Goal: Information Seeking & Learning: Learn about a topic

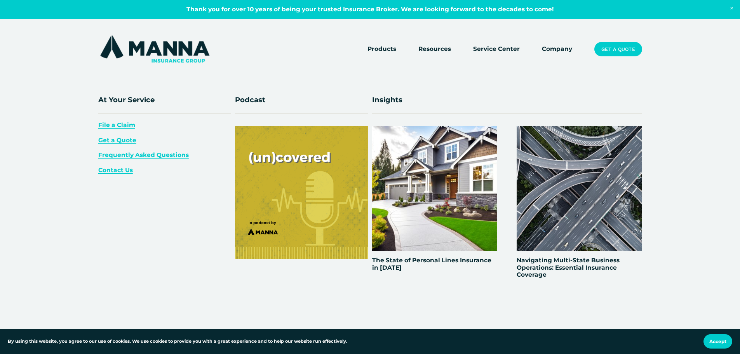
click at [430, 52] on span "Resources" at bounding box center [434, 49] width 33 height 10
click at [432, 49] on span "Resources" at bounding box center [434, 49] width 33 height 10
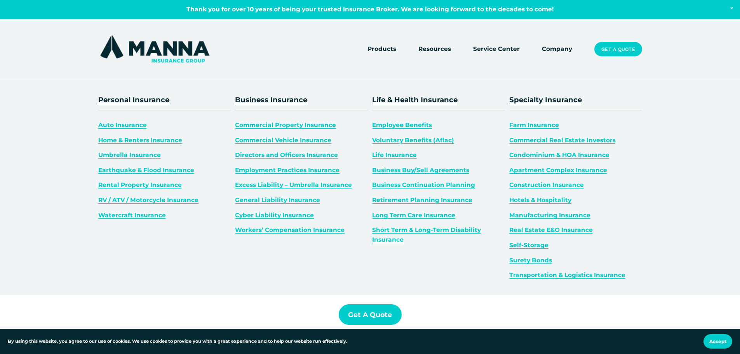
click at [383, 47] on span "Products" at bounding box center [382, 49] width 29 height 10
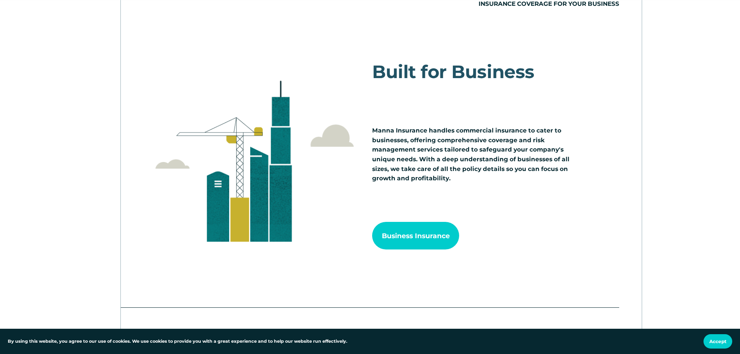
scroll to position [855, 0]
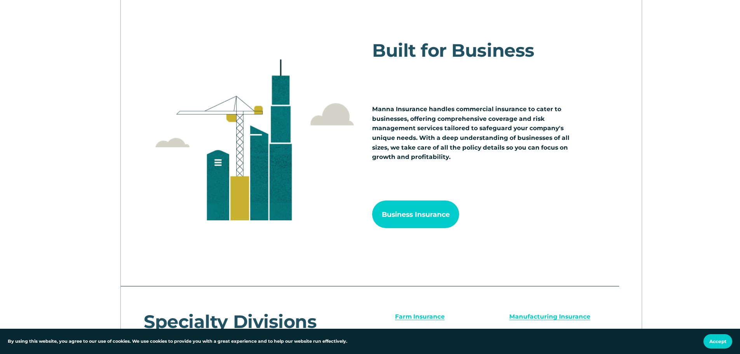
click at [409, 215] on link "Business Insurance" at bounding box center [415, 214] width 87 height 28
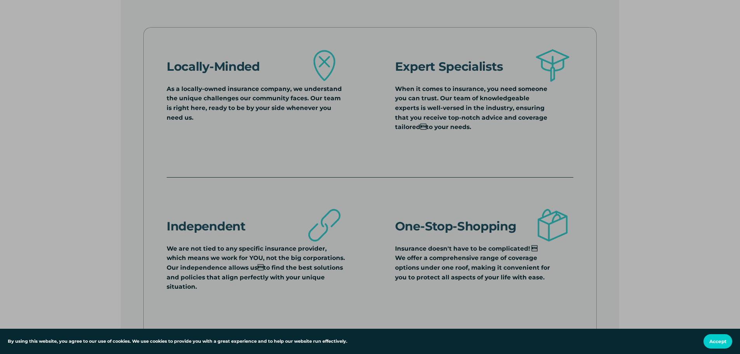
scroll to position [699, 0]
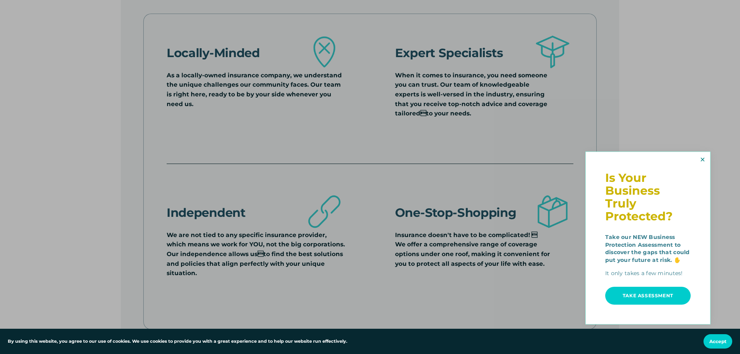
click at [705, 161] on link "Close" at bounding box center [702, 159] width 12 height 13
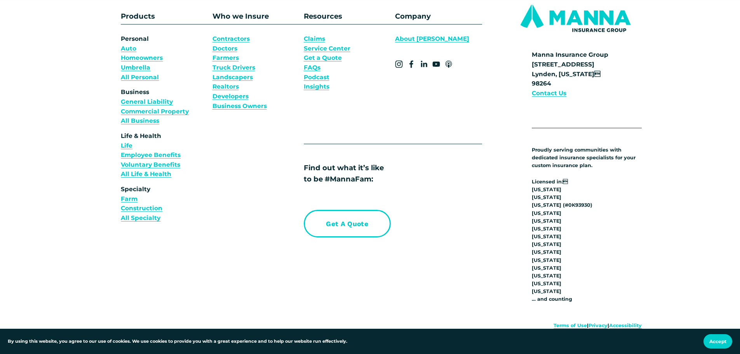
scroll to position [1981, 0]
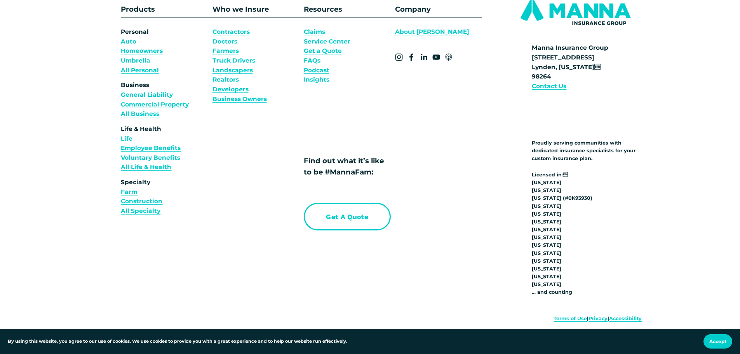
click at [250, 104] on link "Business Owners" at bounding box center [239, 99] width 54 height 10
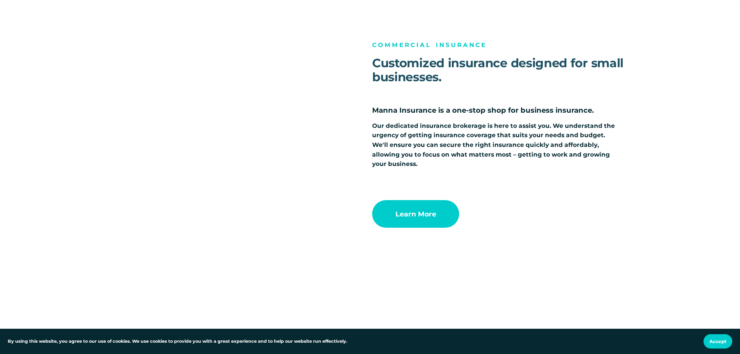
scroll to position [660, 0]
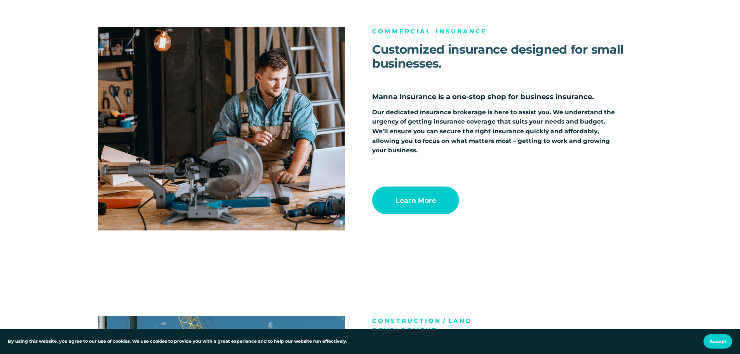
click at [409, 205] on link "Learn more" at bounding box center [415, 200] width 87 height 28
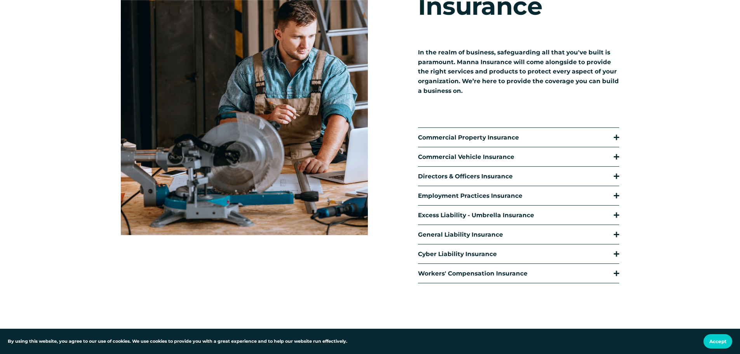
scroll to position [194, 0]
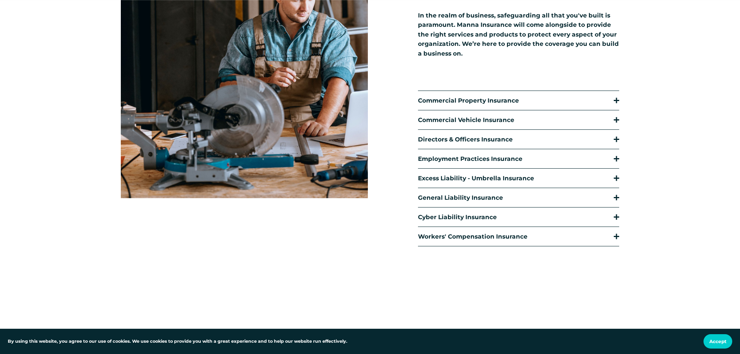
click at [613, 101] on span "Commercial Property Insurance" at bounding box center [516, 100] width 196 height 7
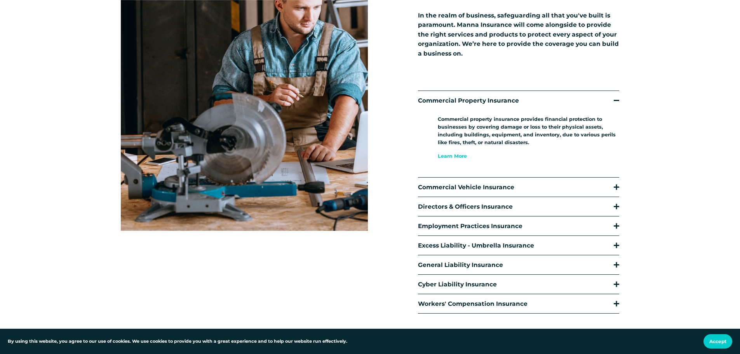
click at [613, 101] on span "Commercial Property Insurance" at bounding box center [516, 100] width 196 height 7
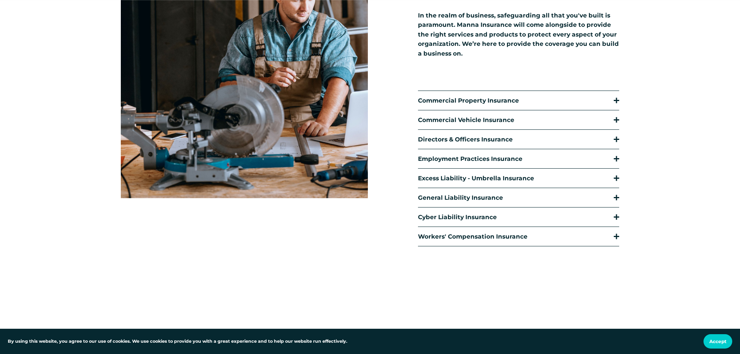
click at [615, 122] on div at bounding box center [616, 119] width 5 height 5
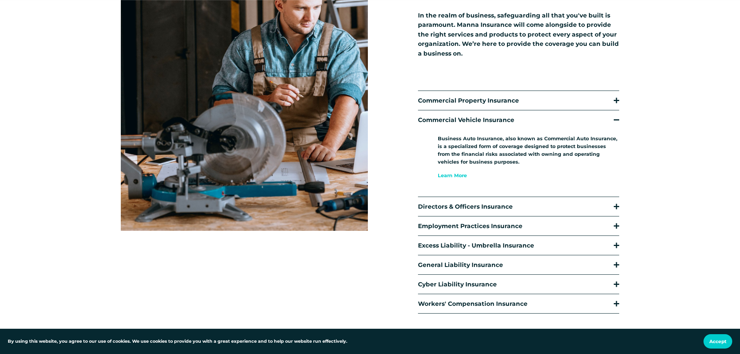
click at [615, 122] on div at bounding box center [616, 119] width 5 height 5
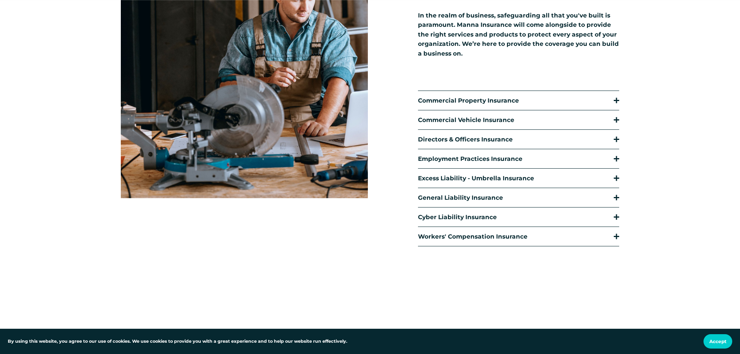
click at [618, 200] on div at bounding box center [616, 197] width 5 height 5
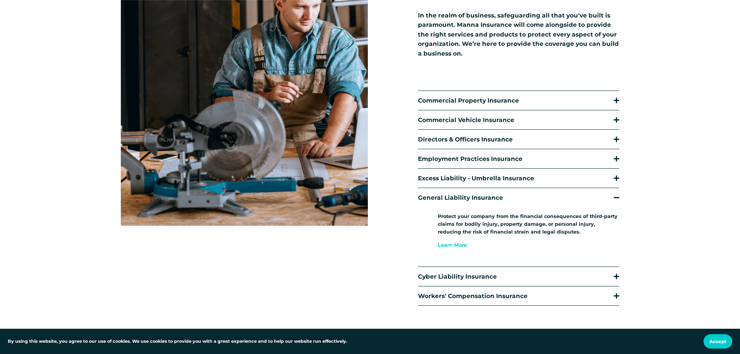
click at [618, 200] on div at bounding box center [616, 197] width 5 height 5
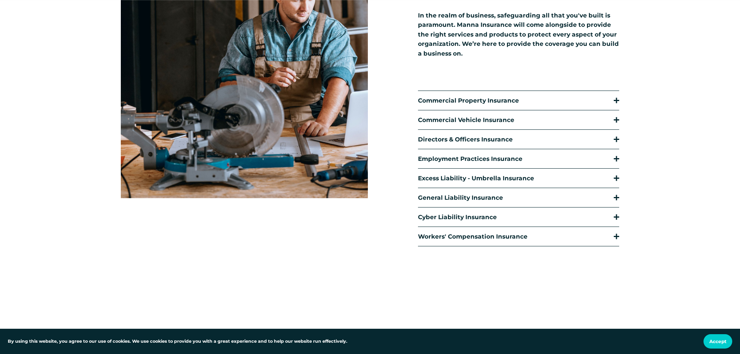
click at [618, 105] on button "Commercial Property Insurance" at bounding box center [518, 100] width 201 height 19
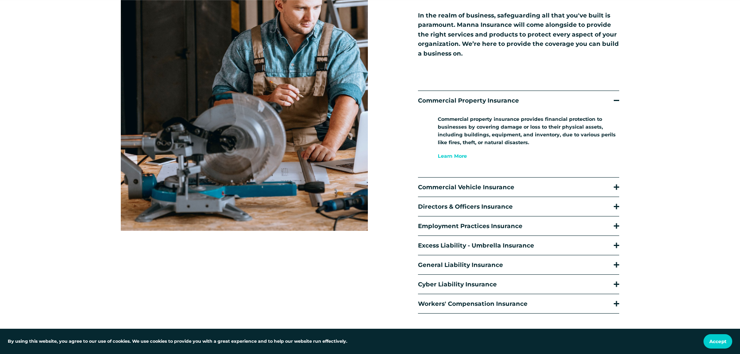
click at [456, 155] on link "Learn More" at bounding box center [452, 156] width 29 height 6
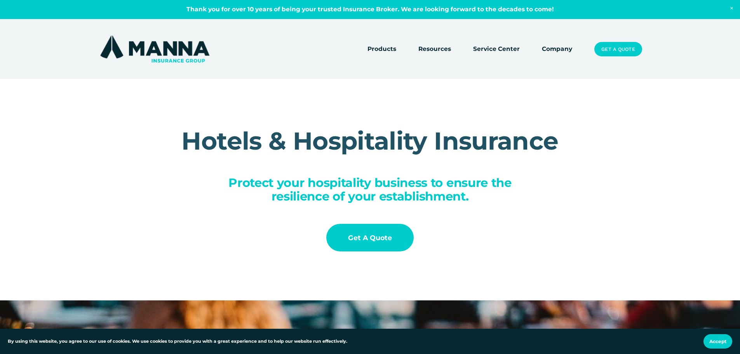
click at [379, 235] on link "Get a Quote" at bounding box center [369, 238] width 87 height 28
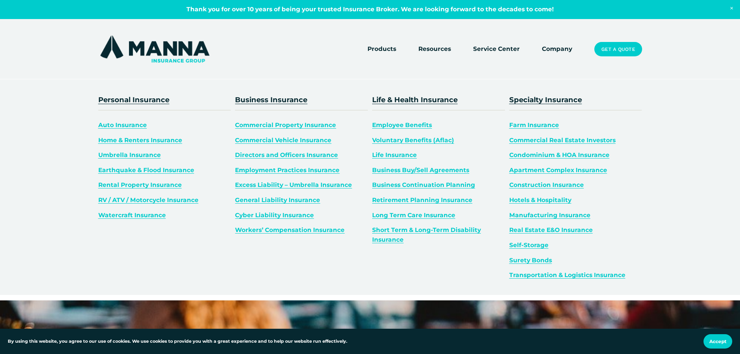
click at [559, 199] on link "Hotels & Hospitality" at bounding box center [540, 199] width 62 height 7
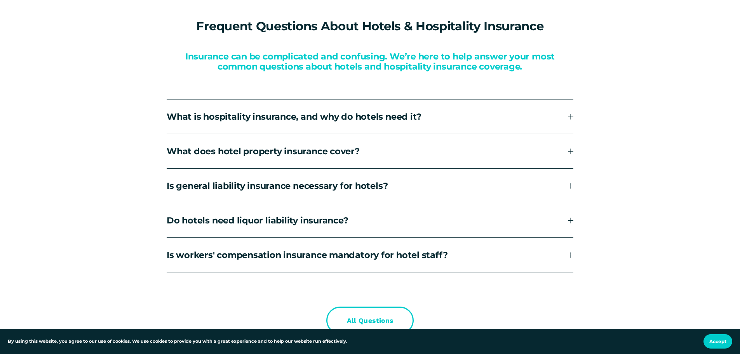
scroll to position [2059, 0]
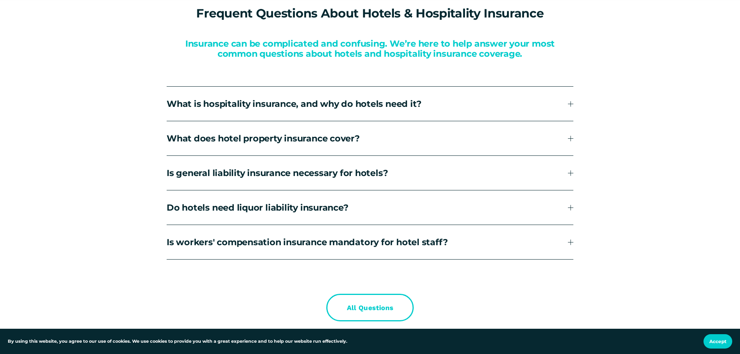
click at [571, 139] on div at bounding box center [571, 138] width 0 height 5
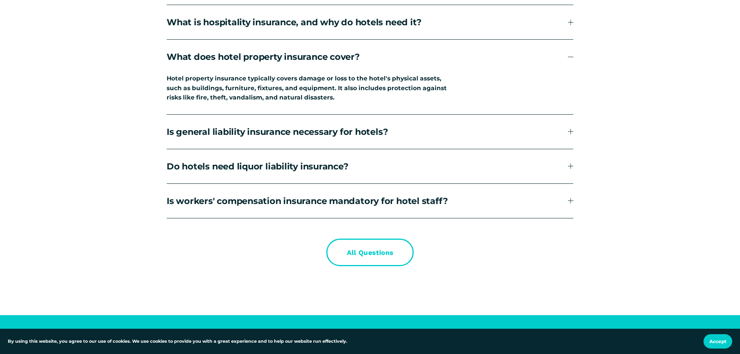
scroll to position [2175, 0]
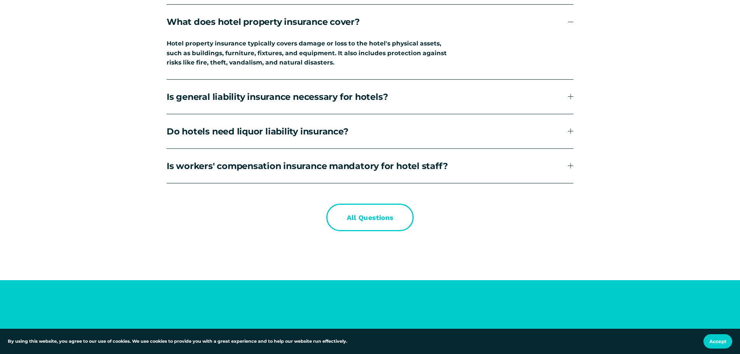
click at [576, 98] on div "Frequent Questions About Hotels & Hospitality Insurance Insurance can be compli…" at bounding box center [370, 60] width 740 height 341
click at [569, 99] on div at bounding box center [570, 96] width 5 height 5
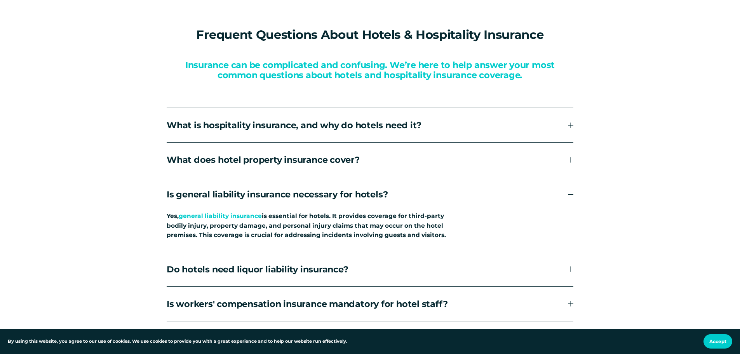
scroll to position [2059, 0]
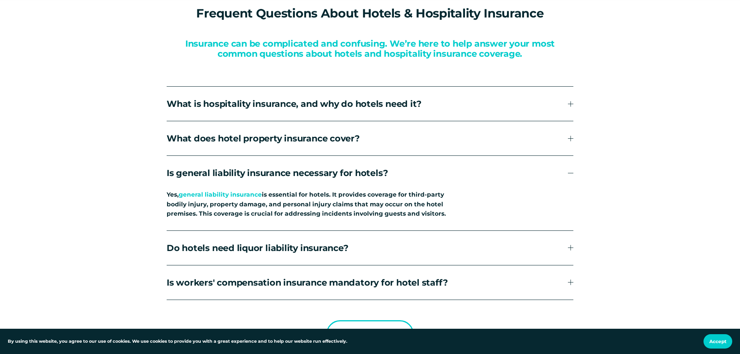
click at [568, 105] on span "What is hospitality insurance, and why do hotels need it?" at bounding box center [367, 103] width 401 height 11
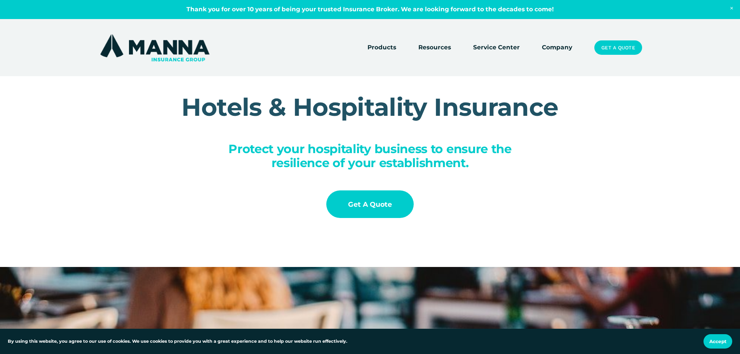
scroll to position [0, 0]
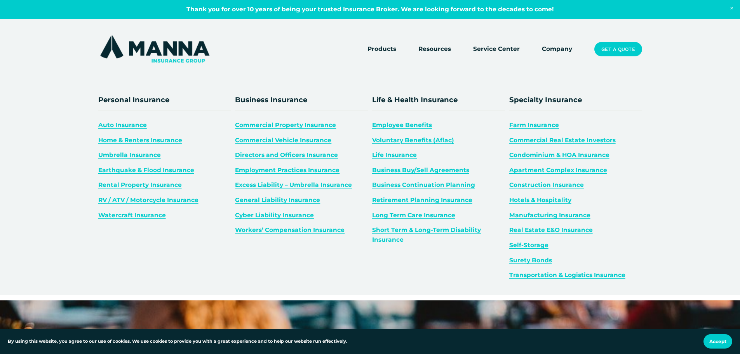
click at [644, 106] on div "Personal Insurance Auto Insurance Home & Renters Insurance Umbrella Insurance E…" at bounding box center [370, 187] width 740 height 186
